Goal: Find specific page/section: Find specific page/section

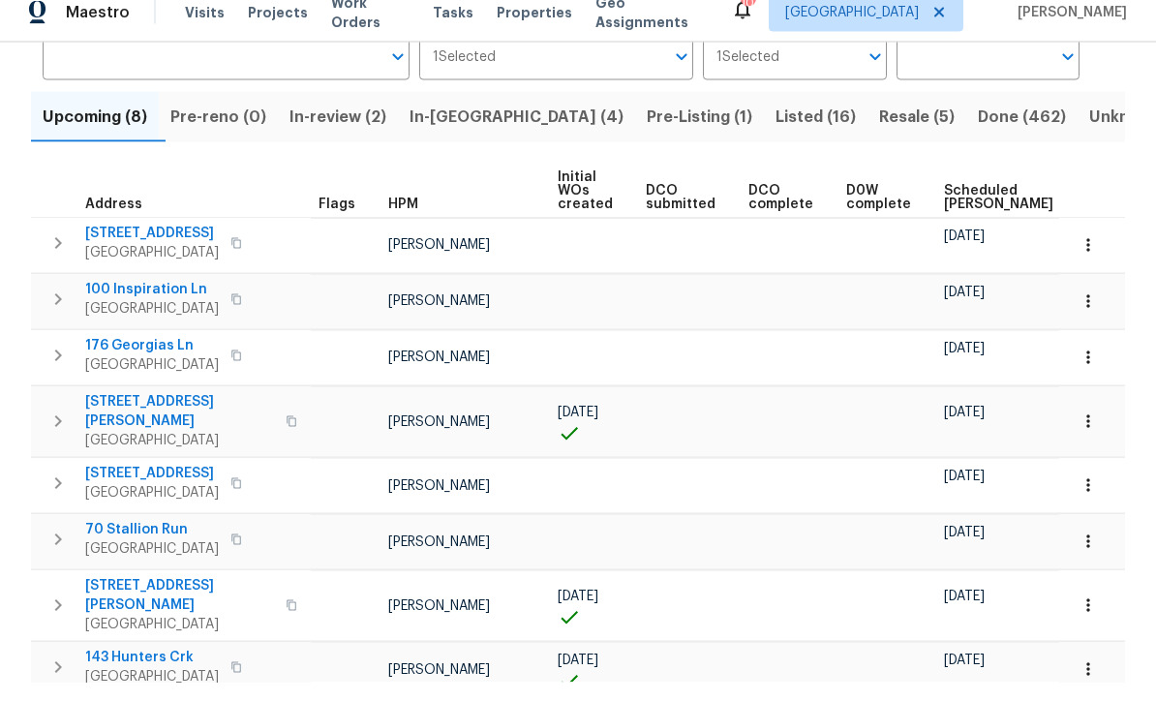
scroll to position [64, 0]
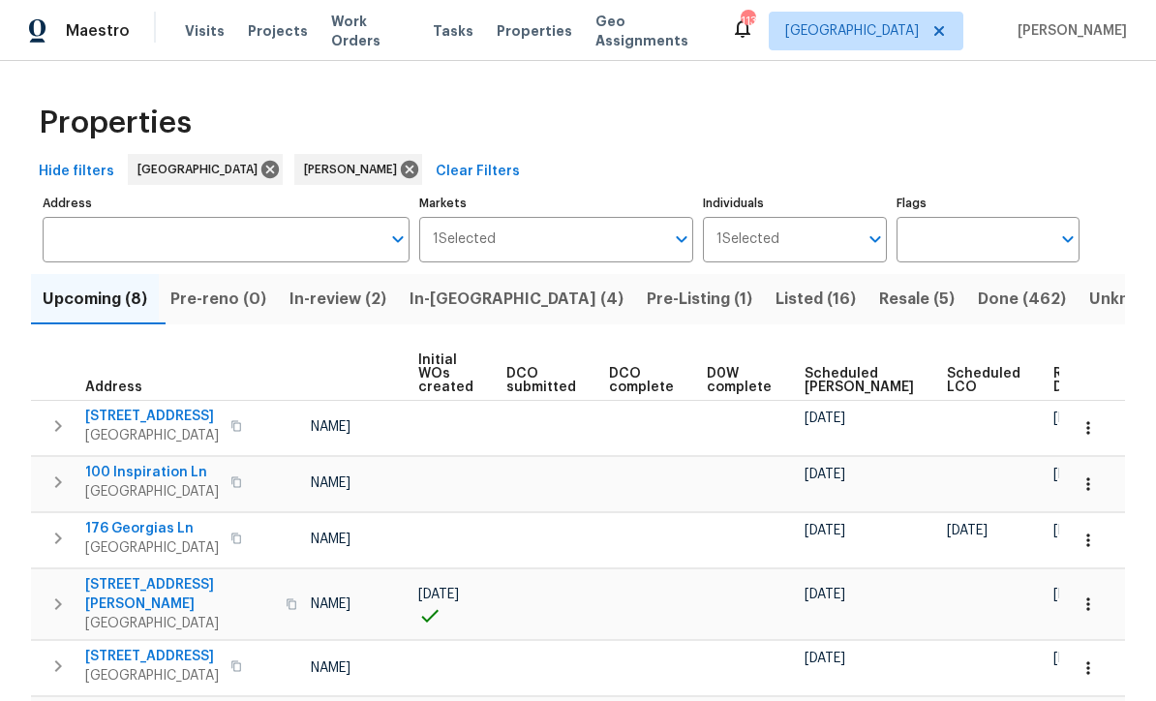
scroll to position [0, 139]
click at [1055, 379] on span "Ready Date" at bounding box center [1076, 380] width 43 height 27
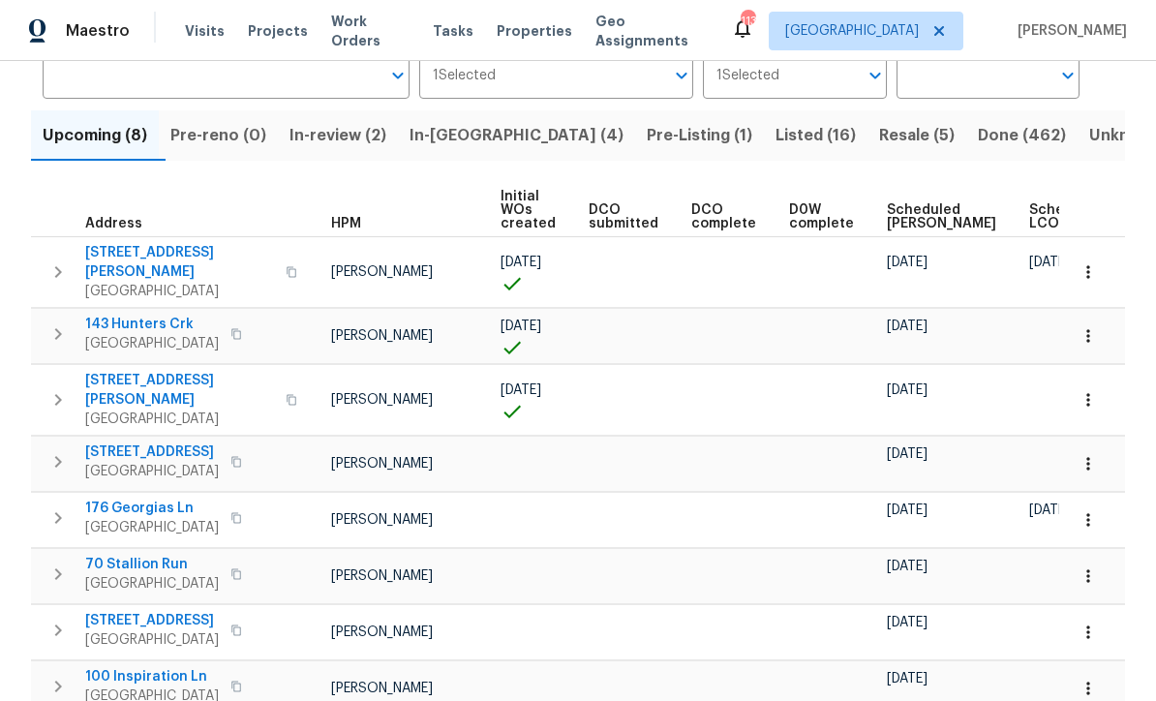
scroll to position [0, 43]
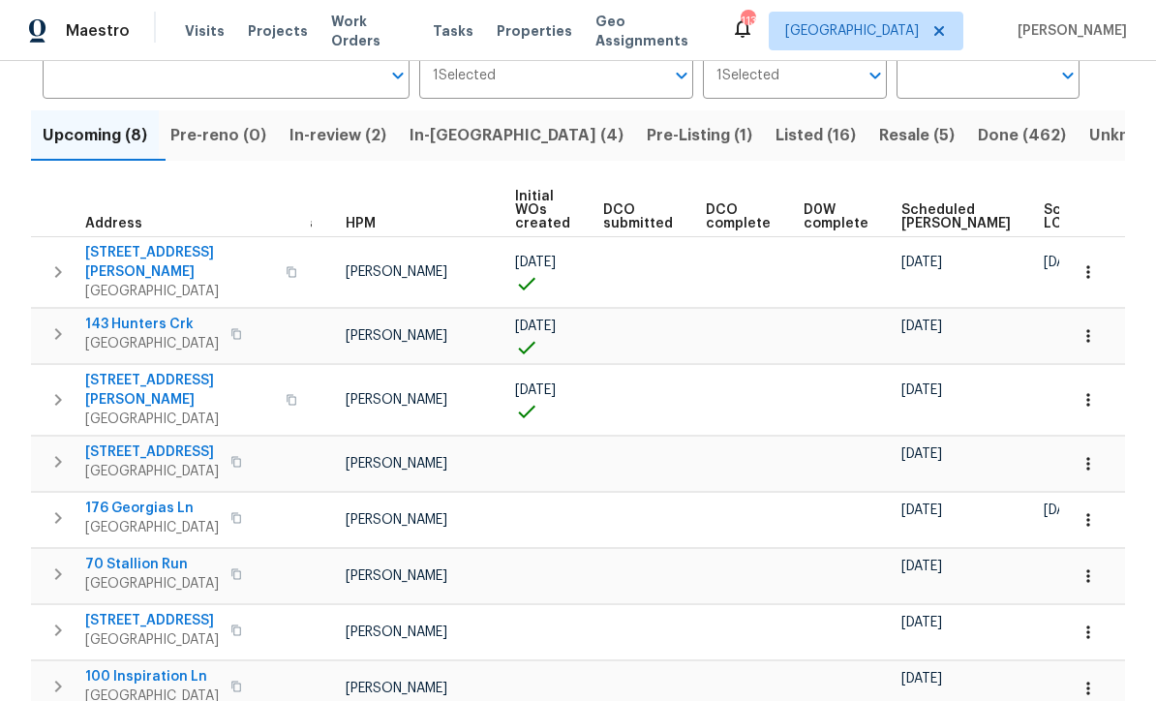
click at [85, 317] on span "143 Hunters Crk" at bounding box center [152, 324] width 134 height 19
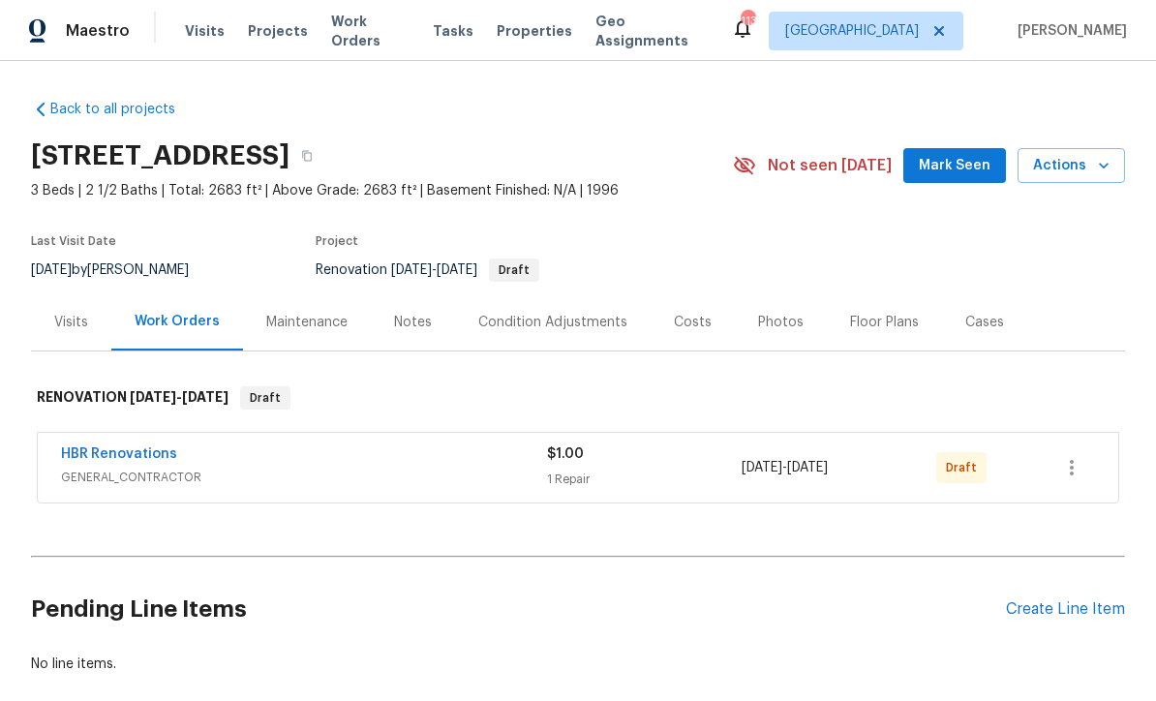
click at [538, 321] on div "Condition Adjustments" at bounding box center [552, 322] width 149 height 19
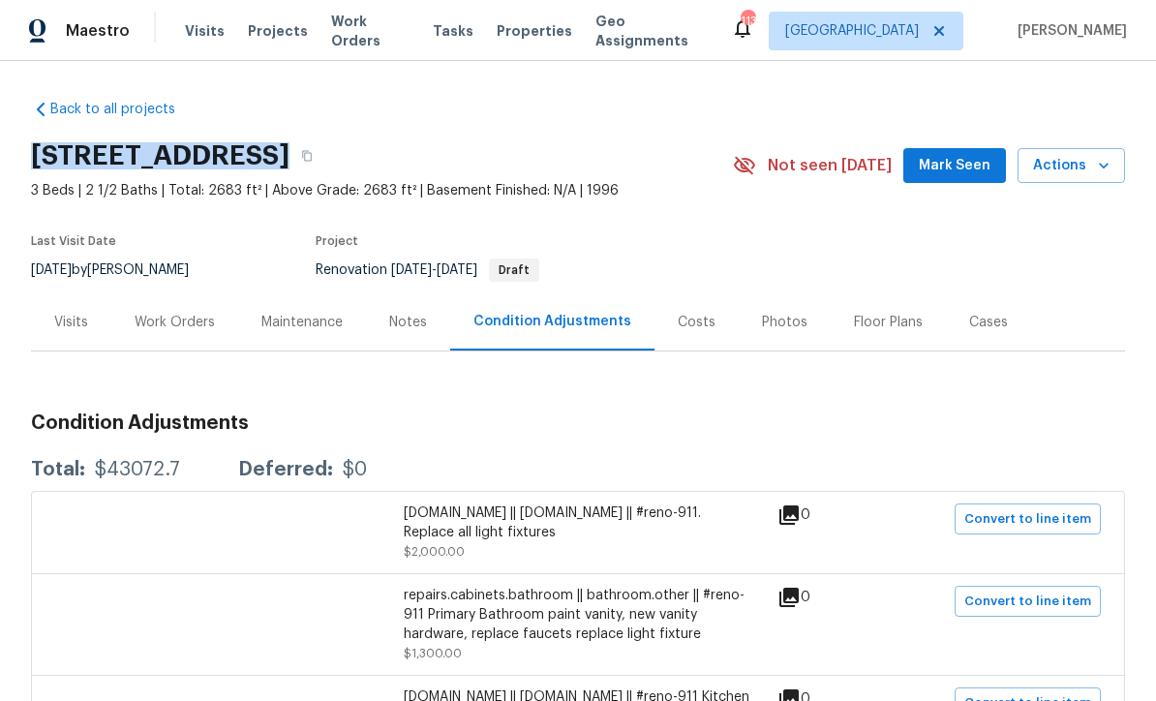
copy div "143 Hunters Crk, Dallas, GA 30157"
